Goal: Task Accomplishment & Management: Use online tool/utility

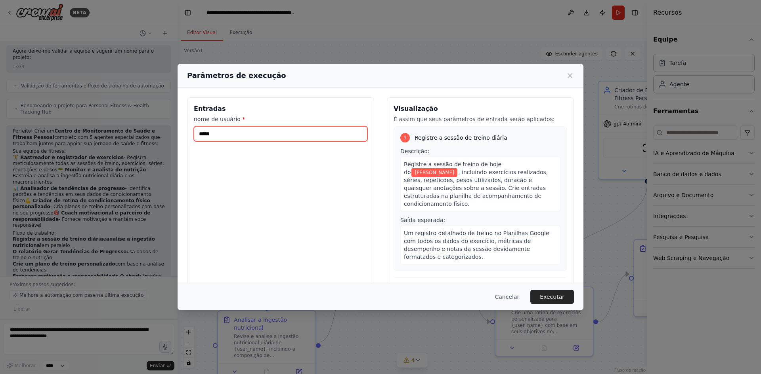
click at [286, 140] on input "*****" at bounding box center [281, 133] width 174 height 15
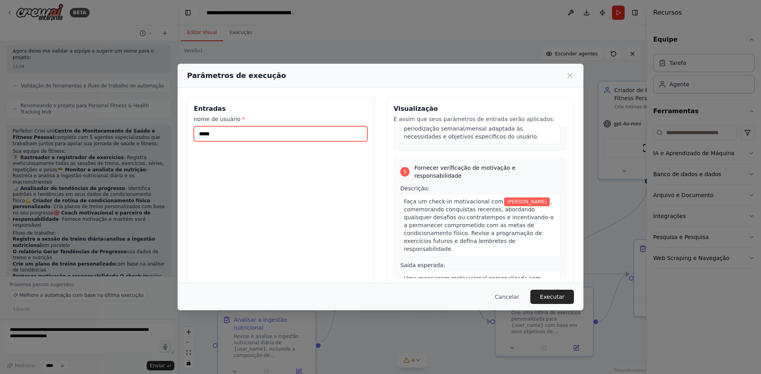
scroll to position [11, 0]
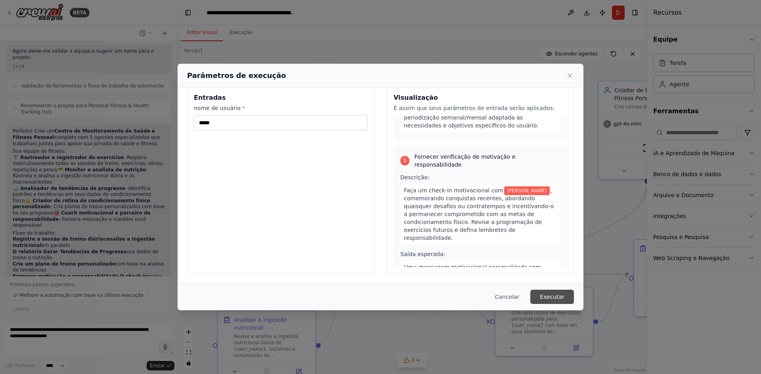
click at [565, 299] on button "Executar" at bounding box center [552, 297] width 44 height 14
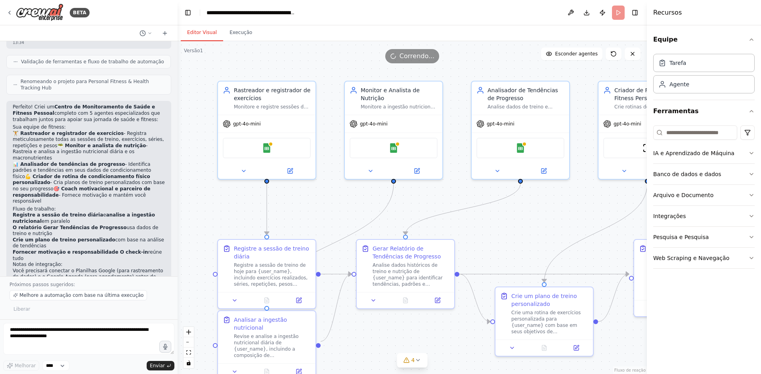
scroll to position [561, 0]
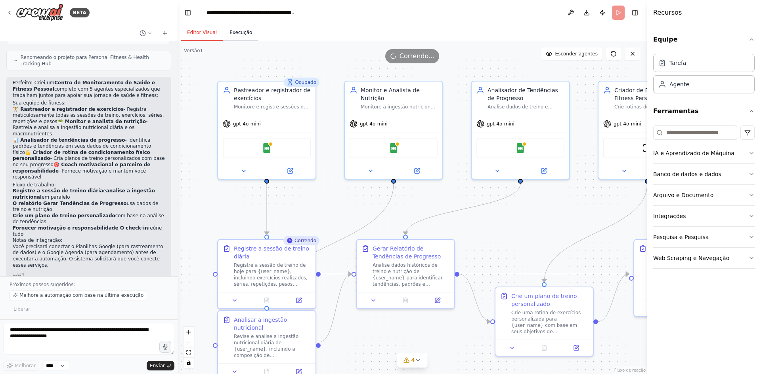
click at [244, 39] on button "Execução" at bounding box center [240, 33] width 35 height 17
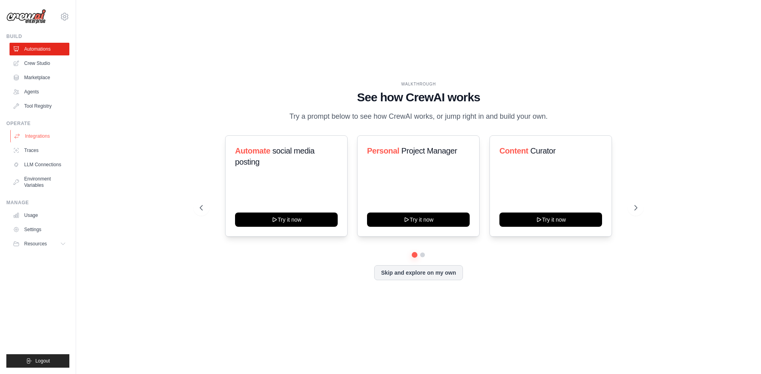
click at [45, 136] on link "Integrations" at bounding box center [40, 136] width 60 height 13
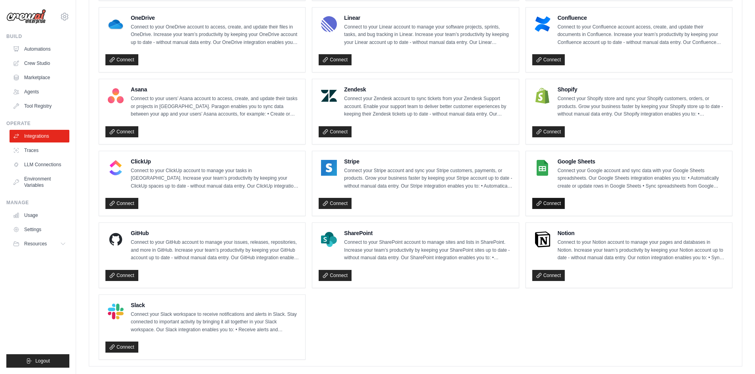
scroll to position [462, 0]
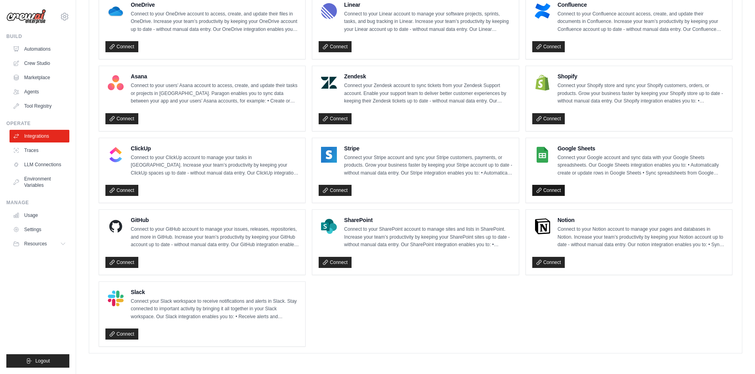
click at [557, 194] on link "Connect" at bounding box center [548, 190] width 33 height 11
click at [548, 193] on link "Connect" at bounding box center [548, 190] width 33 height 11
